Goal: Check status: Check status

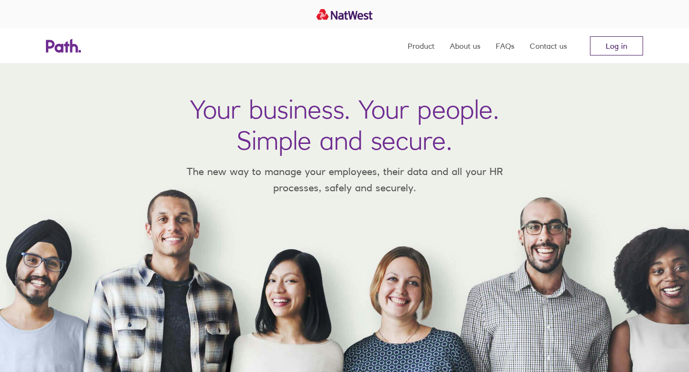
click at [613, 47] on link "Log in" at bounding box center [616, 45] width 53 height 19
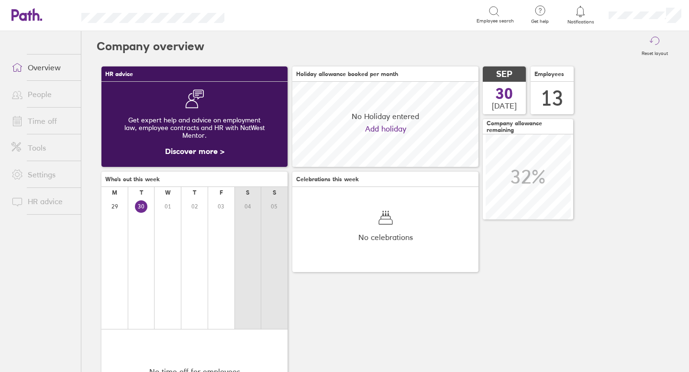
scroll to position [85, 186]
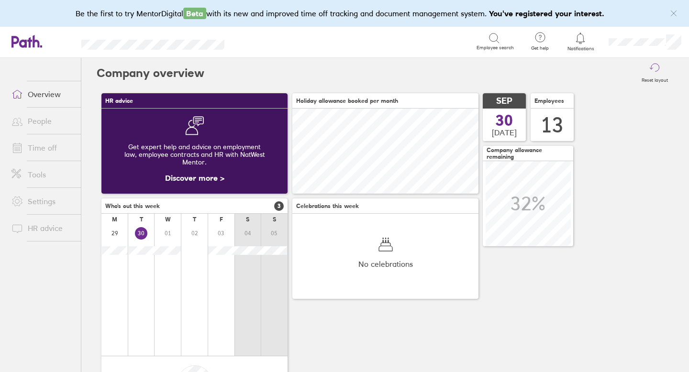
click at [24, 122] on span at bounding box center [16, 120] width 24 height 11
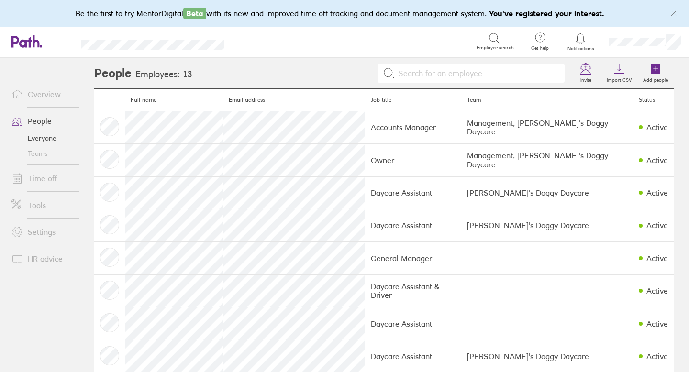
click at [43, 181] on link "Time off" at bounding box center [42, 178] width 77 height 19
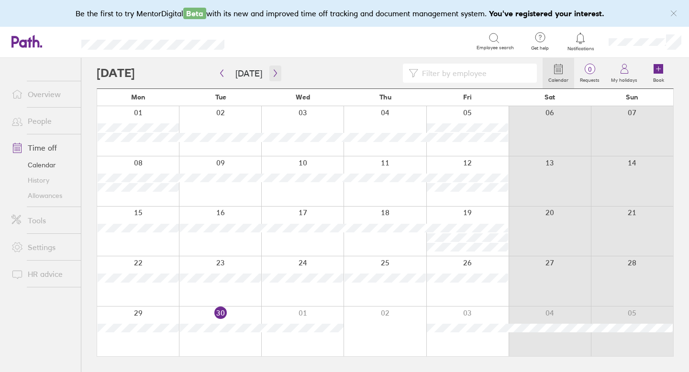
click at [272, 73] on icon "button" at bounding box center [275, 73] width 7 height 8
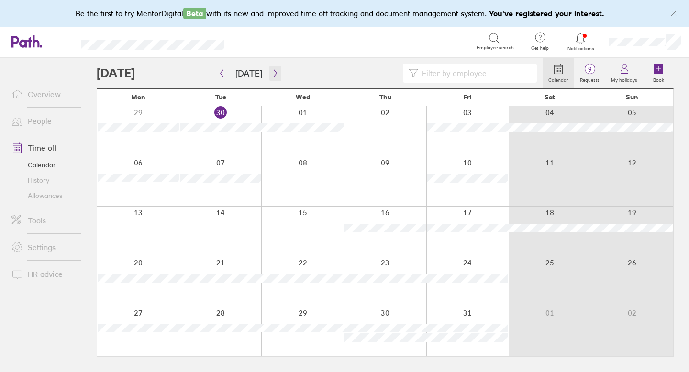
click at [274, 74] on icon "button" at bounding box center [275, 73] width 3 height 7
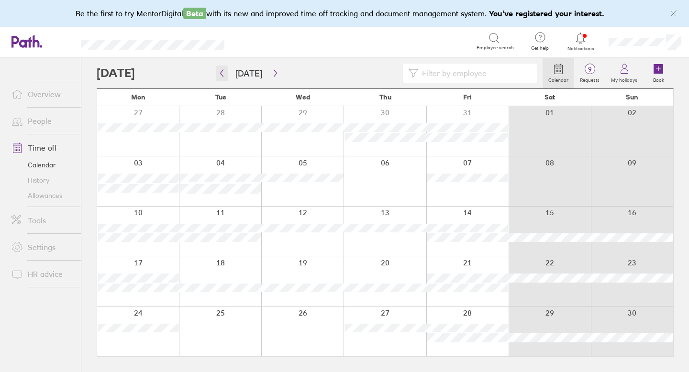
click at [218, 73] on icon "button" at bounding box center [221, 73] width 7 height 8
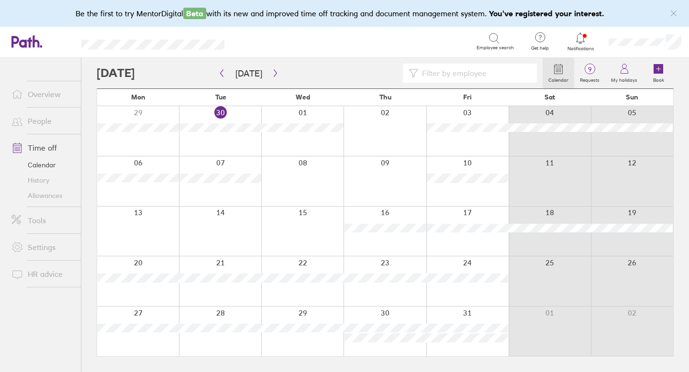
click at [586, 47] on span "Notifications" at bounding box center [580, 49] width 31 height 6
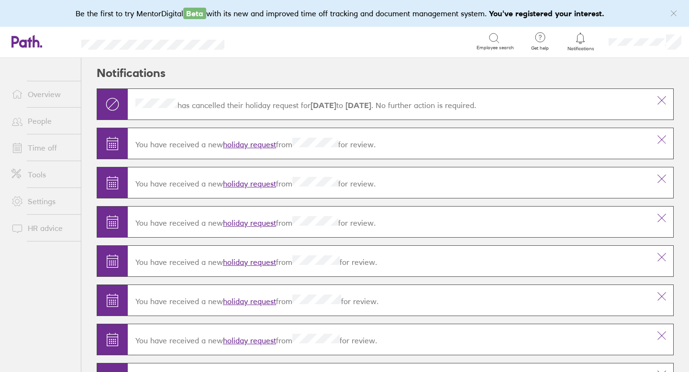
click at [575, 41] on icon at bounding box center [580, 38] width 11 height 11
click at [45, 145] on link "Time off" at bounding box center [42, 147] width 77 height 19
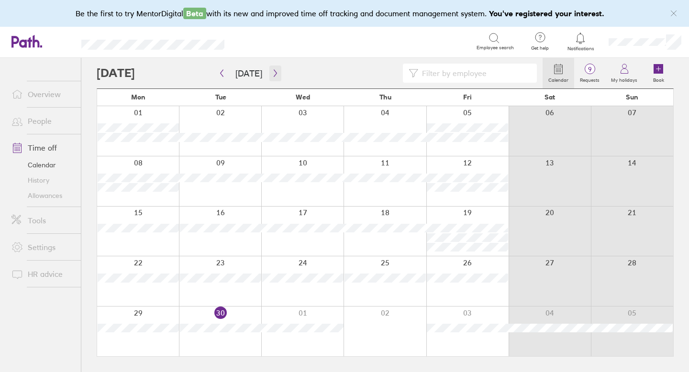
click at [274, 74] on icon "button" at bounding box center [275, 73] width 3 height 7
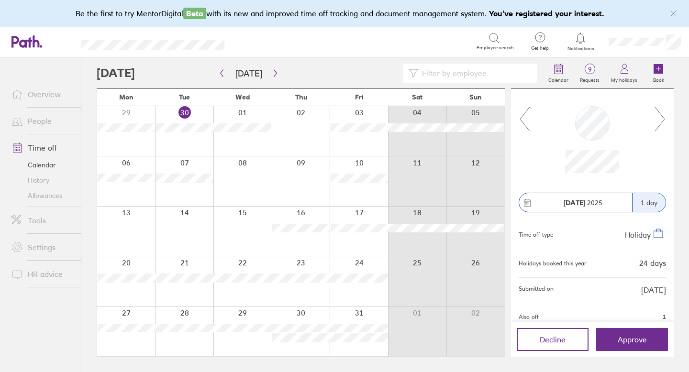
click at [232, 178] on div at bounding box center [243, 182] width 58 height 50
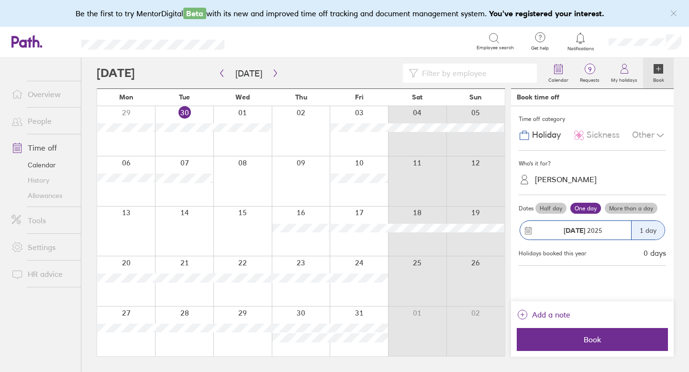
click at [579, 42] on icon at bounding box center [580, 38] width 11 height 11
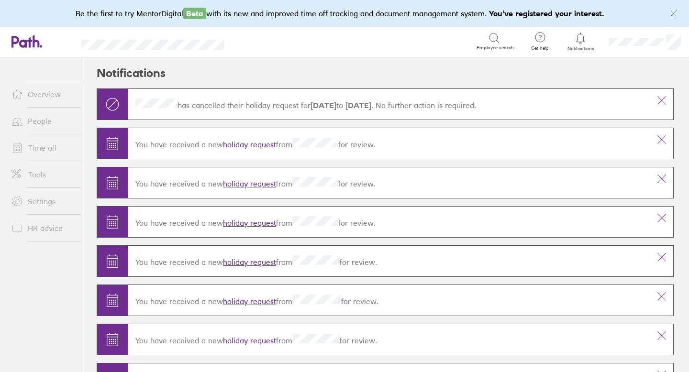
click at [46, 125] on link "People" at bounding box center [42, 121] width 77 height 19
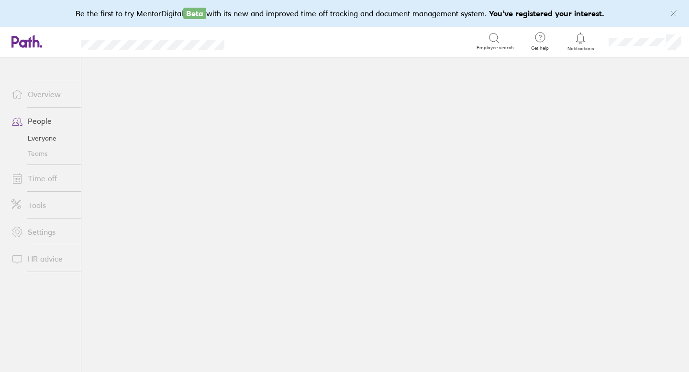
click at [675, 12] on icon "link" at bounding box center [674, 14] width 8 height 8
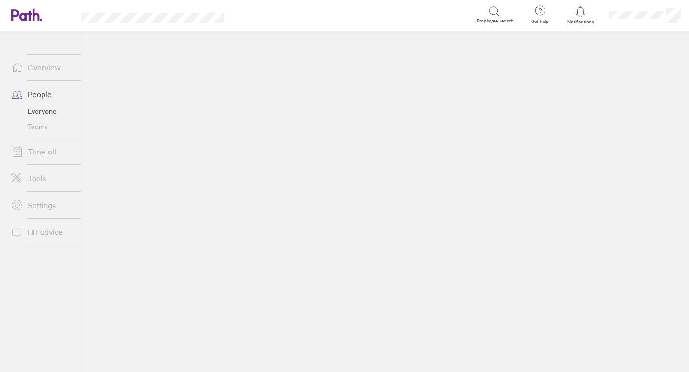
click at [46, 154] on link "Time off" at bounding box center [42, 151] width 77 height 19
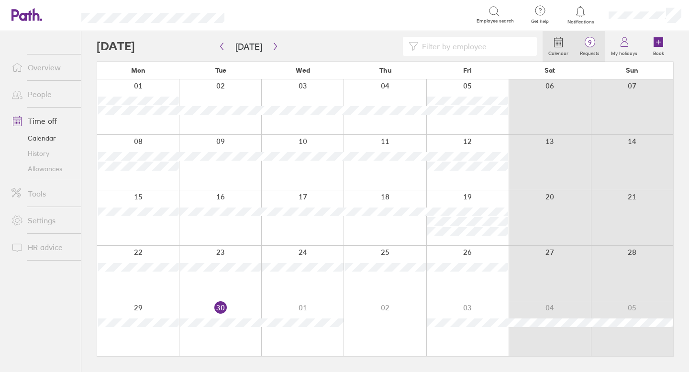
click at [598, 44] on span "9" at bounding box center [590, 43] width 31 height 8
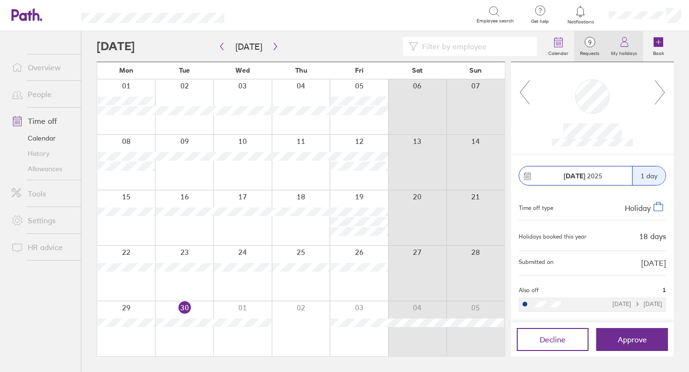
click at [620, 45] on icon at bounding box center [624, 41] width 11 height 11
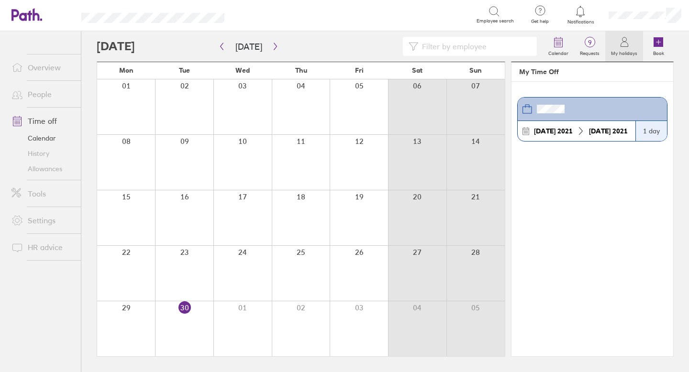
click at [45, 168] on link "Allowances" at bounding box center [42, 168] width 77 height 15
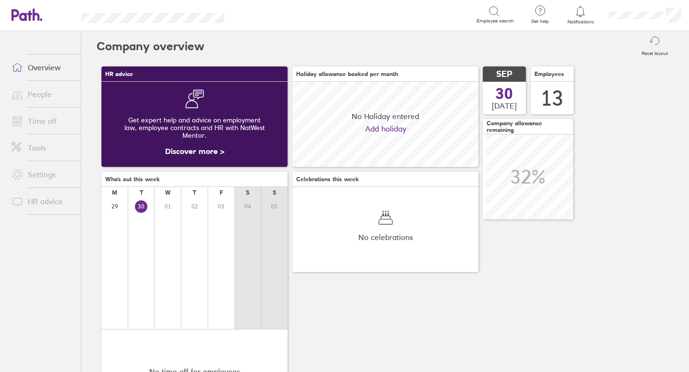
scroll to position [85, 186]
click at [39, 120] on link "Time off" at bounding box center [42, 121] width 77 height 19
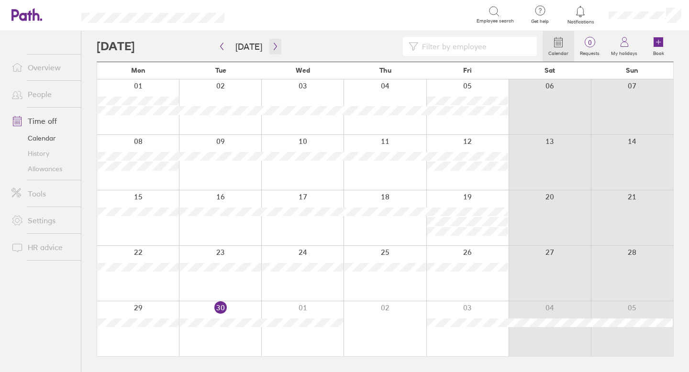
click at [272, 46] on icon "button" at bounding box center [275, 47] width 7 height 8
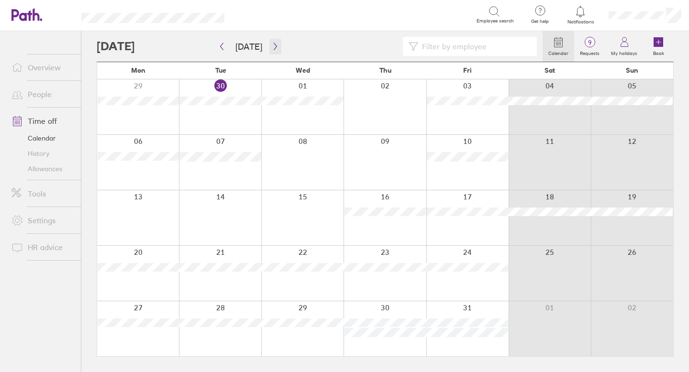
click at [274, 46] on icon "button" at bounding box center [275, 46] width 3 height 7
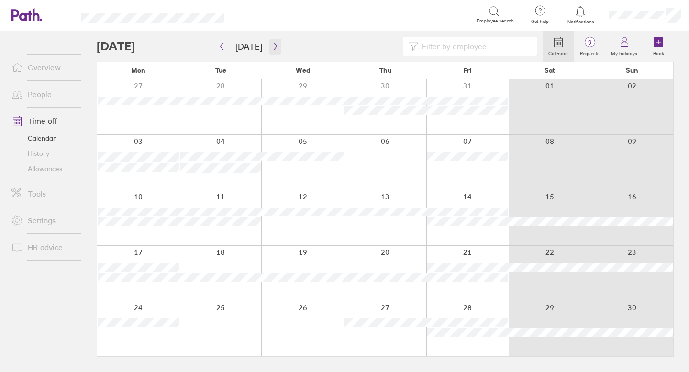
click at [274, 46] on icon "button" at bounding box center [275, 46] width 3 height 7
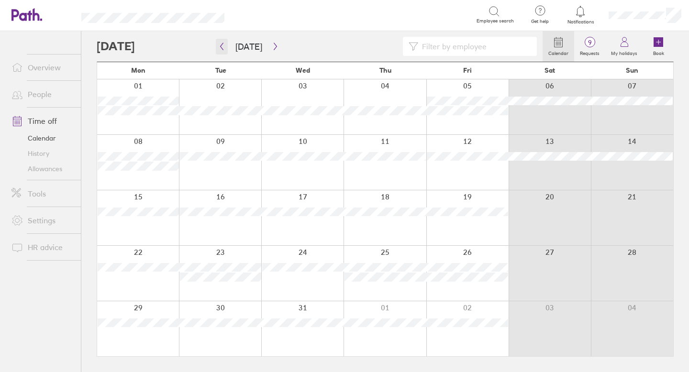
click at [226, 48] on button "button" at bounding box center [222, 47] width 12 height 16
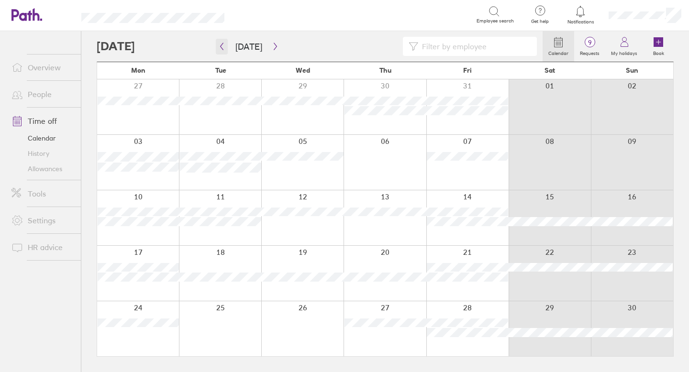
click at [226, 48] on button "button" at bounding box center [222, 47] width 12 height 16
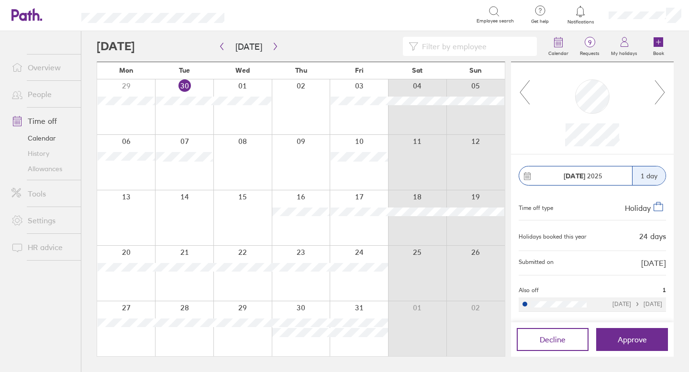
click at [409, 119] on div at bounding box center [417, 106] width 58 height 55
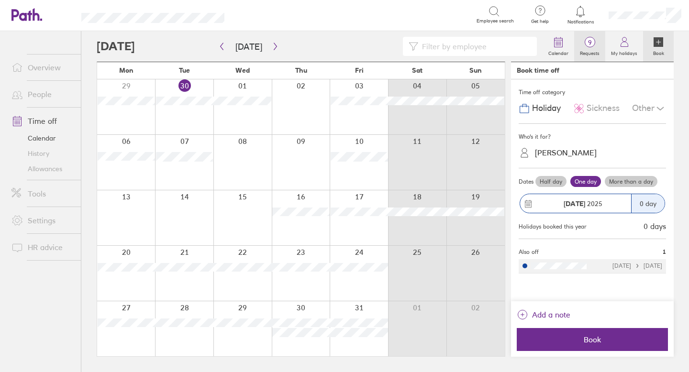
click at [588, 42] on span "9" at bounding box center [590, 43] width 31 height 8
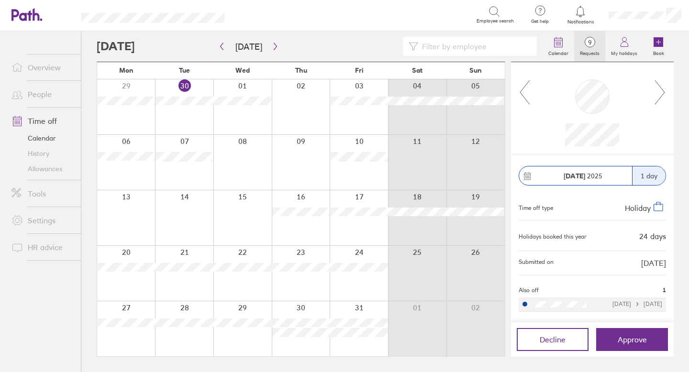
click at [658, 93] on icon at bounding box center [660, 92] width 12 height 26
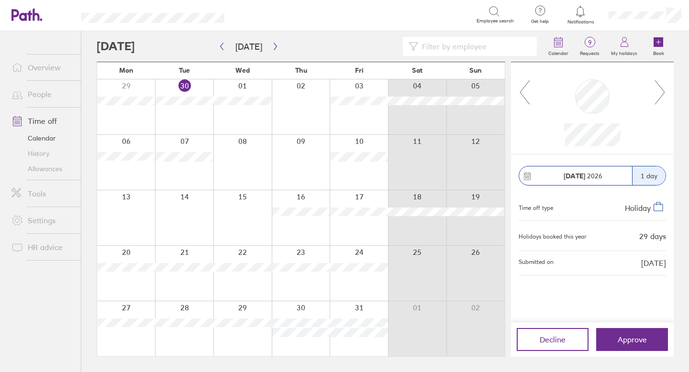
click at [658, 93] on icon at bounding box center [660, 92] width 12 height 26
